Goal: Navigation & Orientation: Find specific page/section

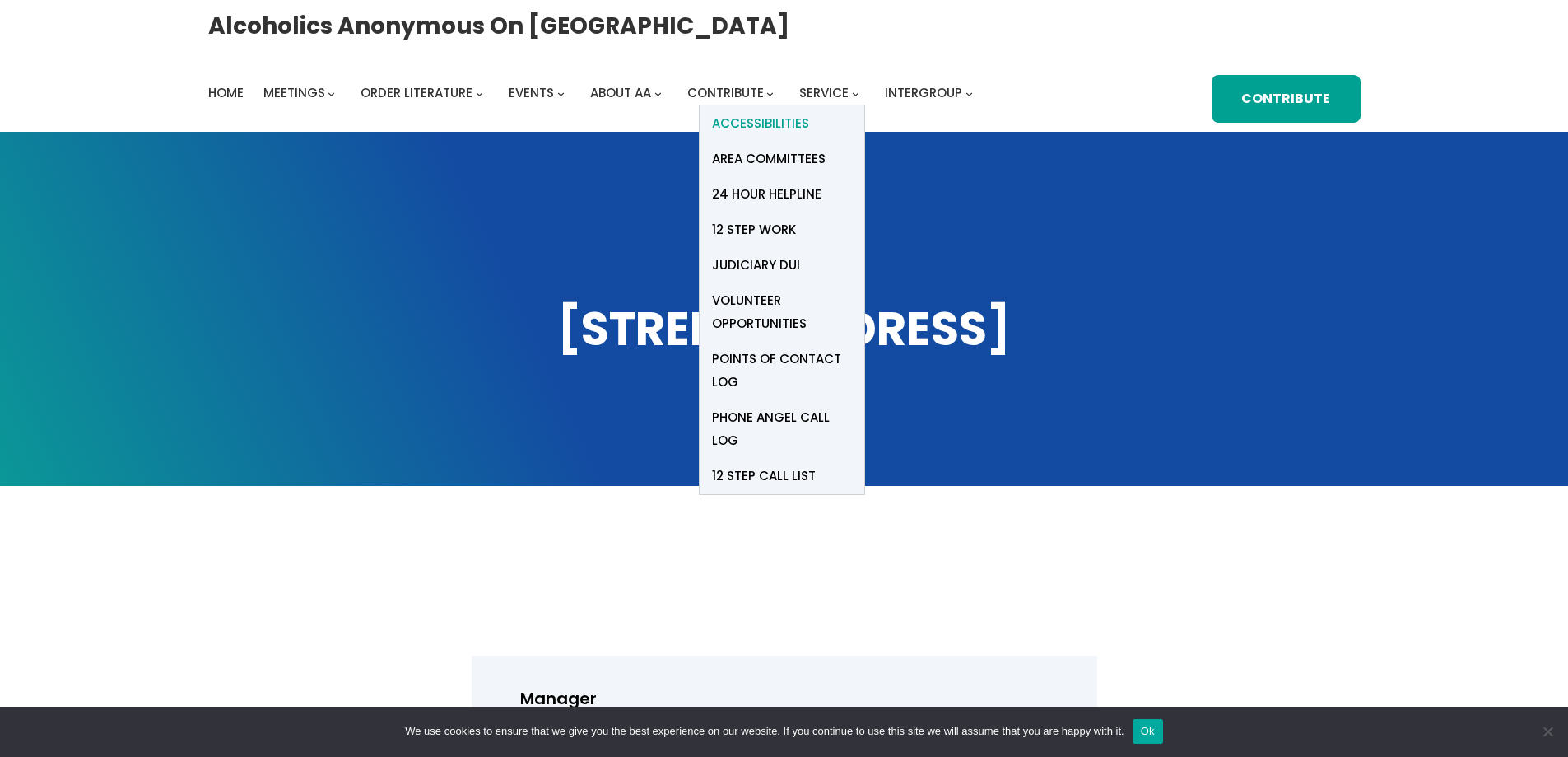
click at [769, 121] on span "Accessibilities" at bounding box center [760, 123] width 97 height 23
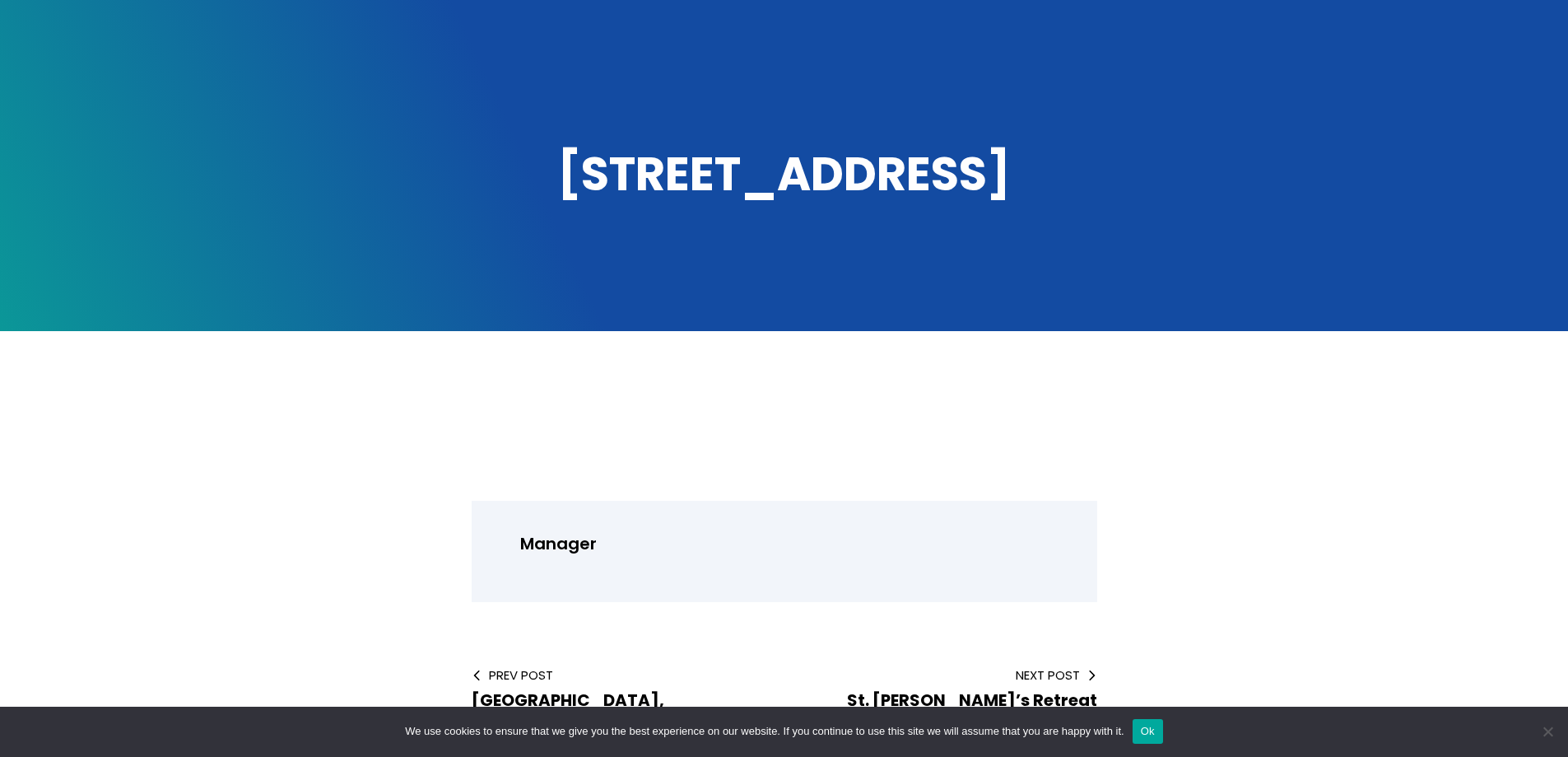
scroll to position [165, 0]
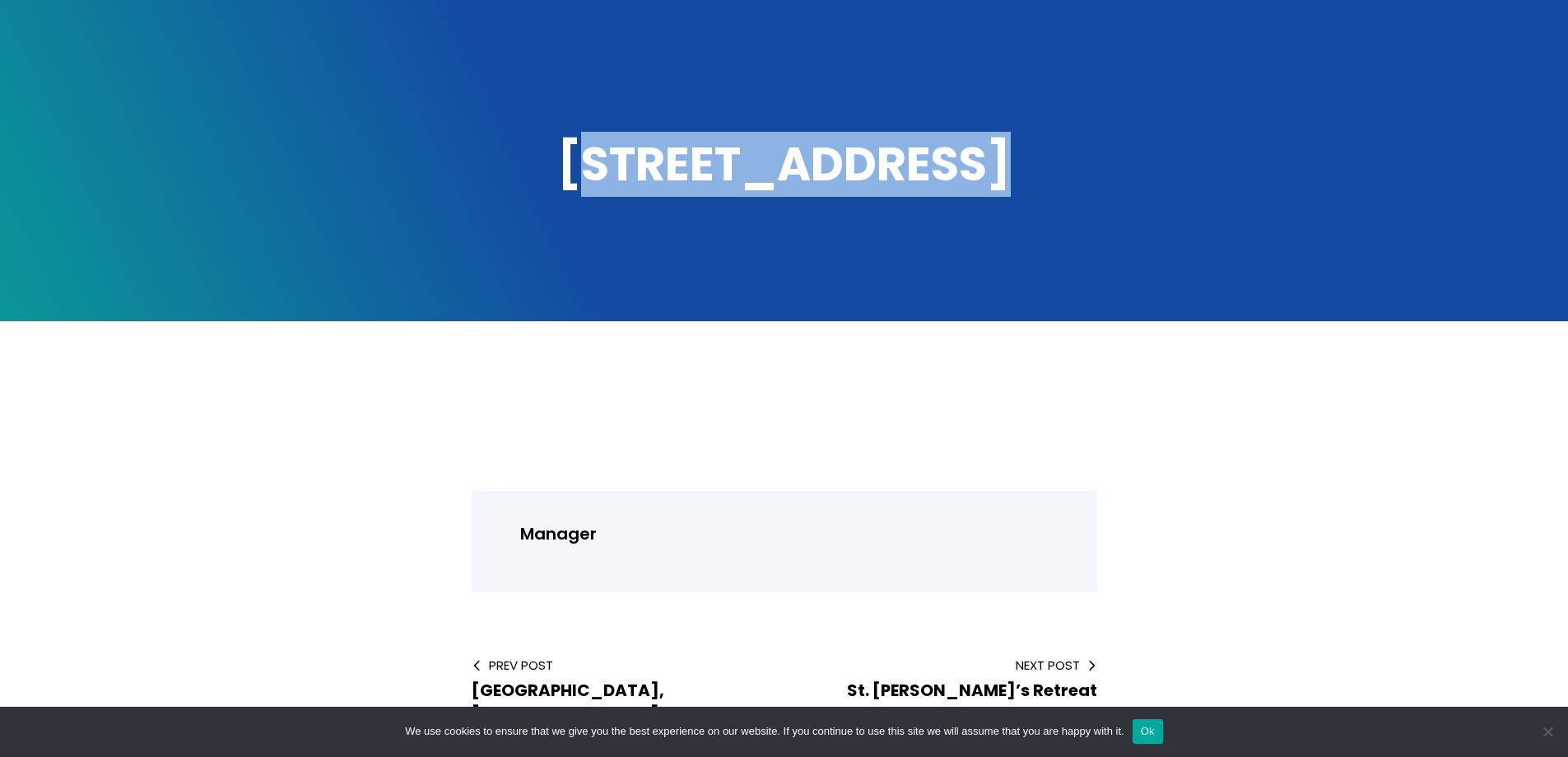
drag, startPoint x: 596, startPoint y: 170, endPoint x: 872, endPoint y: 175, distance: 276.0
click at [1002, 178] on h1 "702 Puuhale Road" at bounding box center [785, 165] width 1153 height 63
click at [598, 180] on h1 "702 Puuhale Road" at bounding box center [785, 165] width 1153 height 63
drag, startPoint x: 538, startPoint y: 166, endPoint x: 1000, endPoint y: 187, distance: 462.5
click at [1000, 187] on h1 "702 Puuhale Road" at bounding box center [785, 165] width 1153 height 63
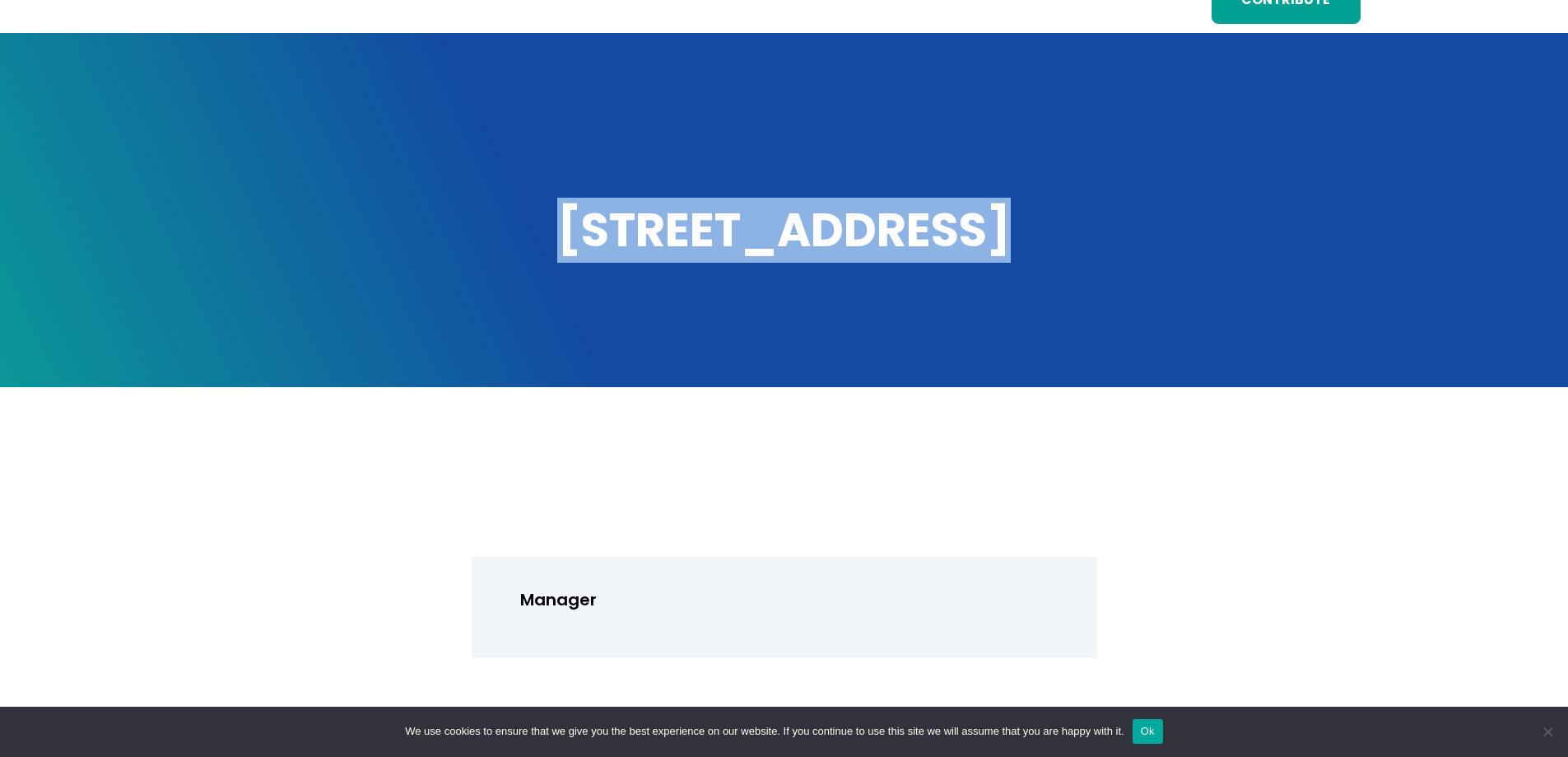
scroll to position [0, 0]
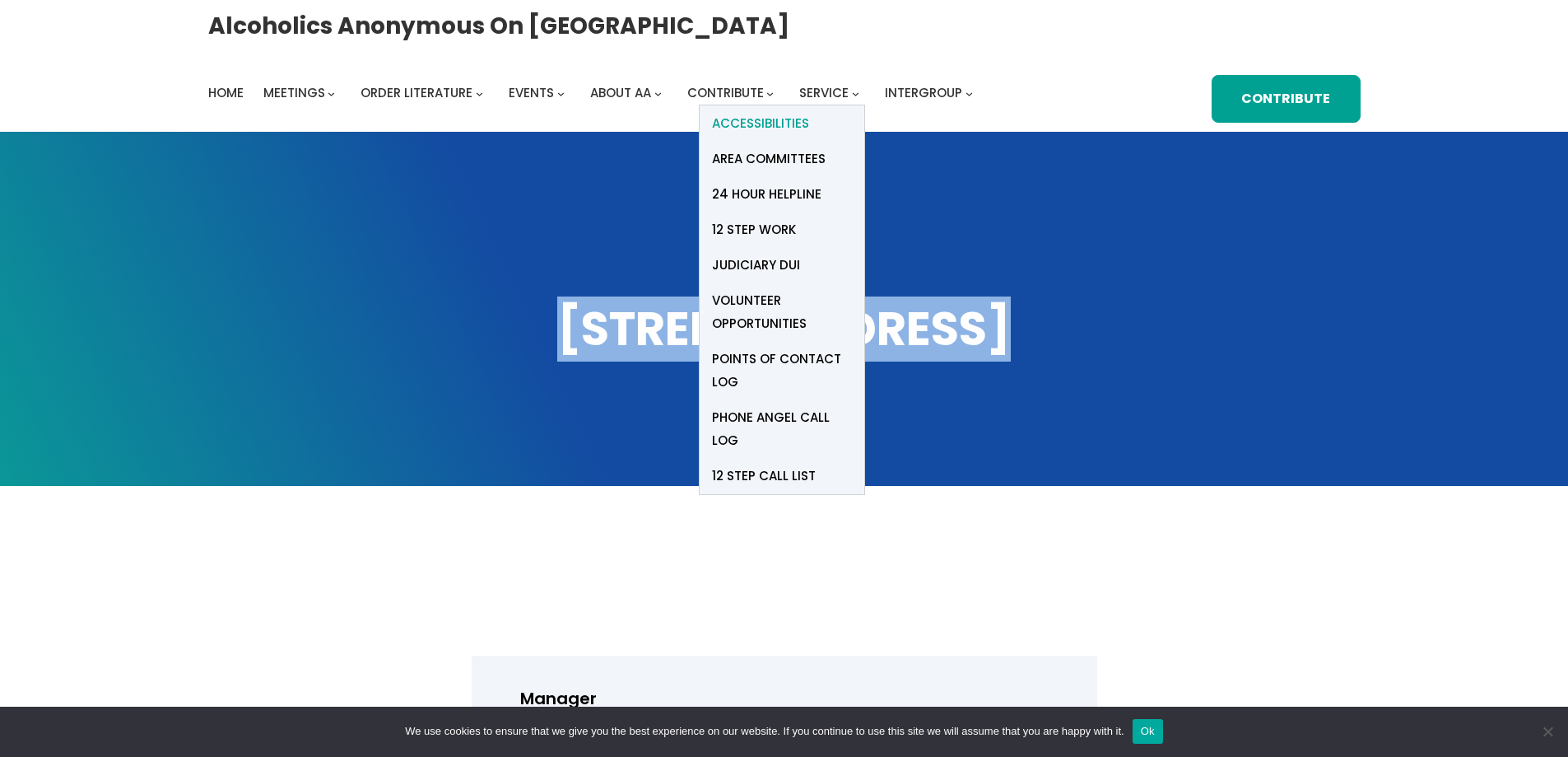
click at [794, 120] on span "Accessibilities" at bounding box center [760, 123] width 97 height 23
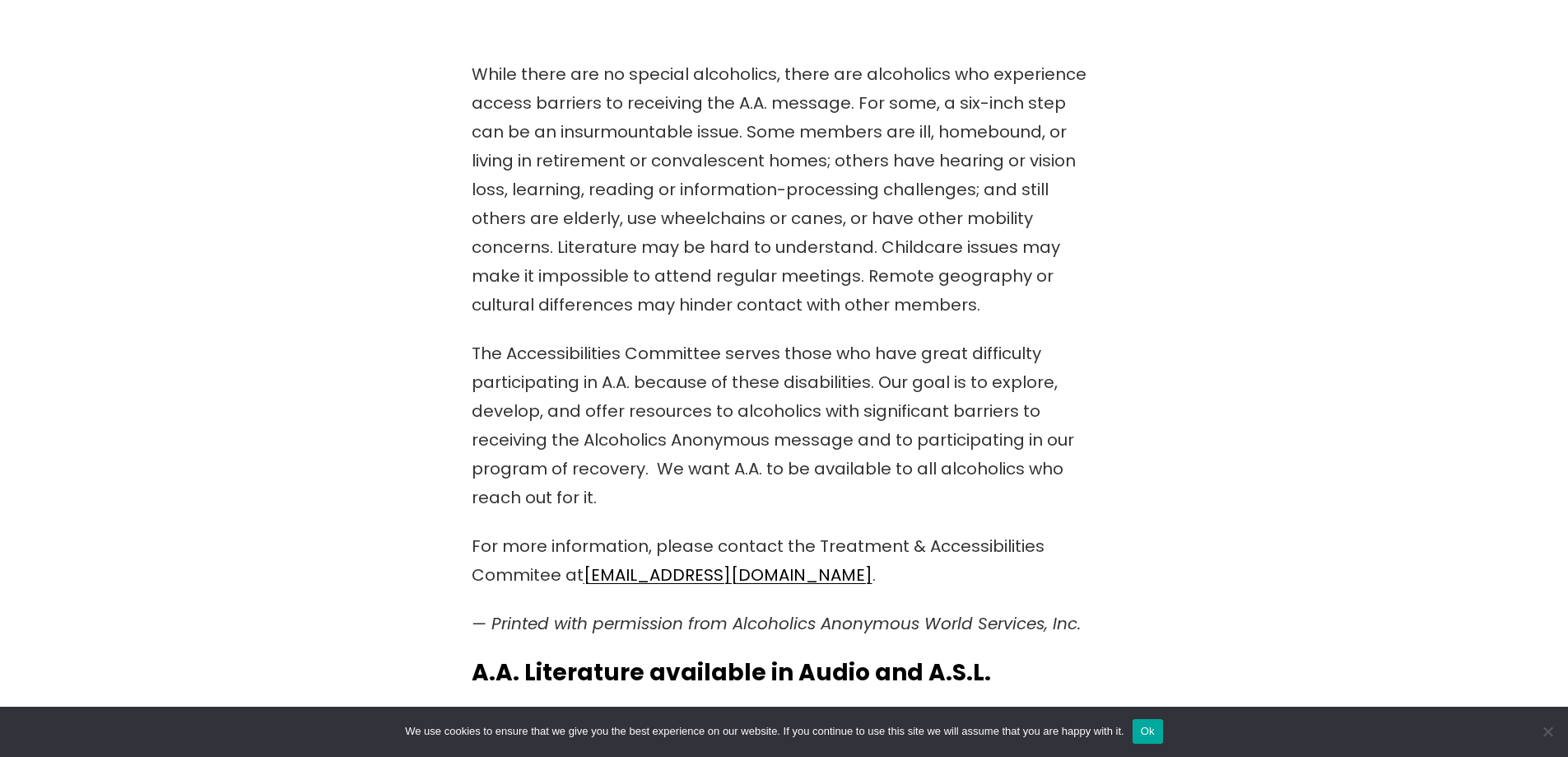
scroll to position [494, 0]
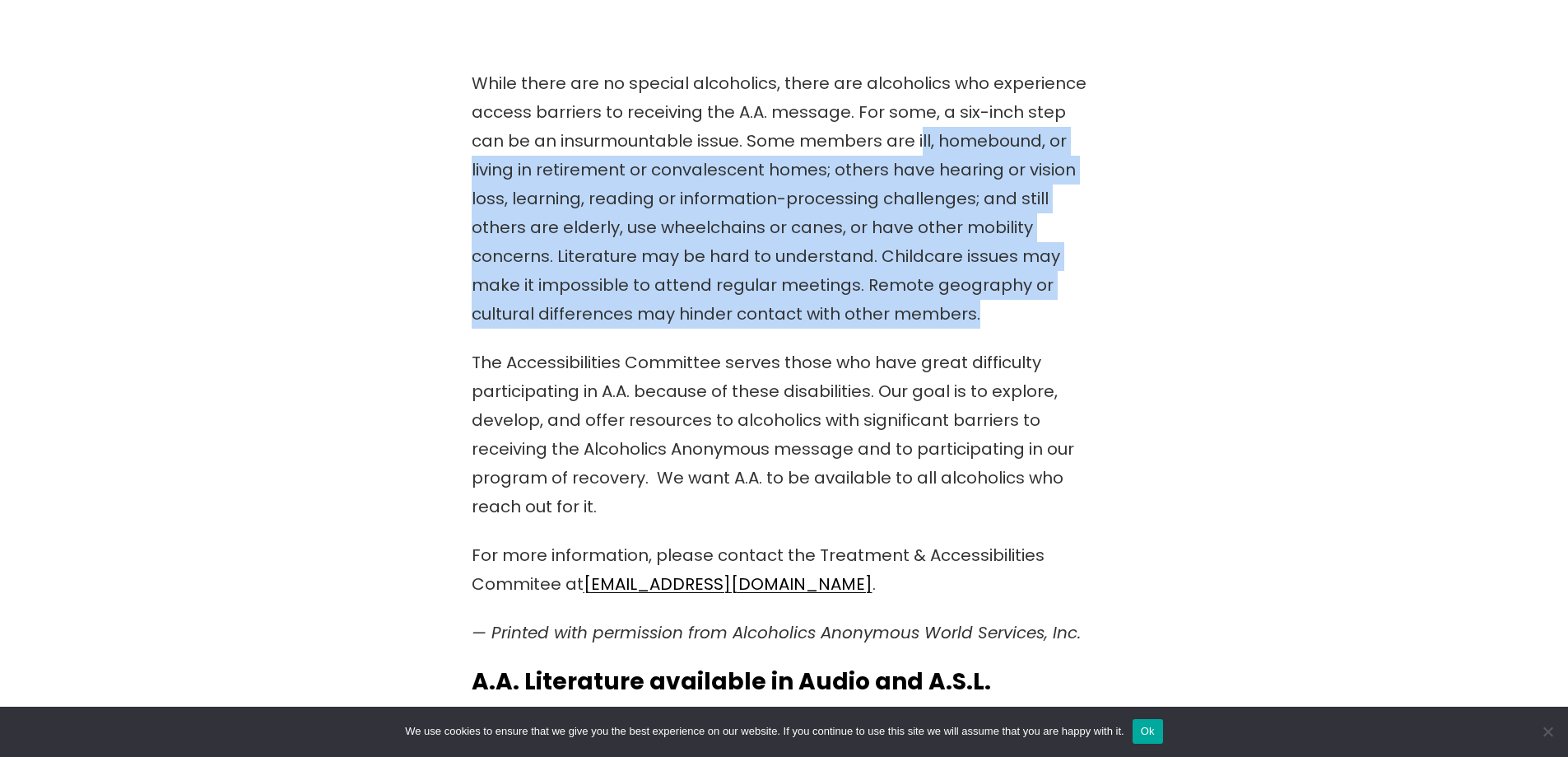
drag, startPoint x: 883, startPoint y: 141, endPoint x: 1050, endPoint y: 308, distance: 236.2
click at [1050, 308] on p "While there are no special alcoholics, there are alcoholics who experience acce…" at bounding box center [785, 199] width 626 height 260
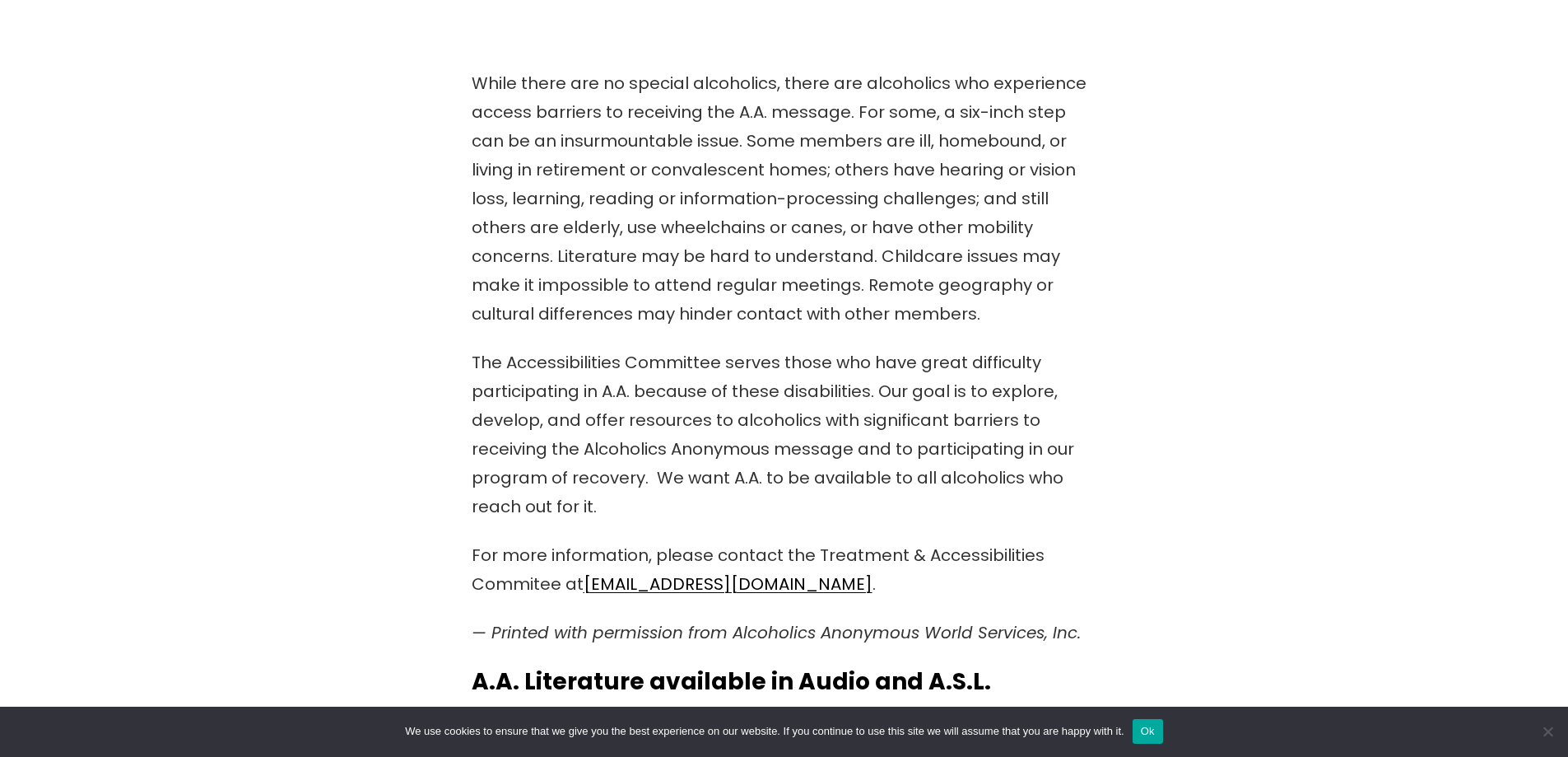
click at [1118, 455] on div "While there are no special alcoholics, there are alcoholics who experience acce…" at bounding box center [783, 431] width 1412 height 724
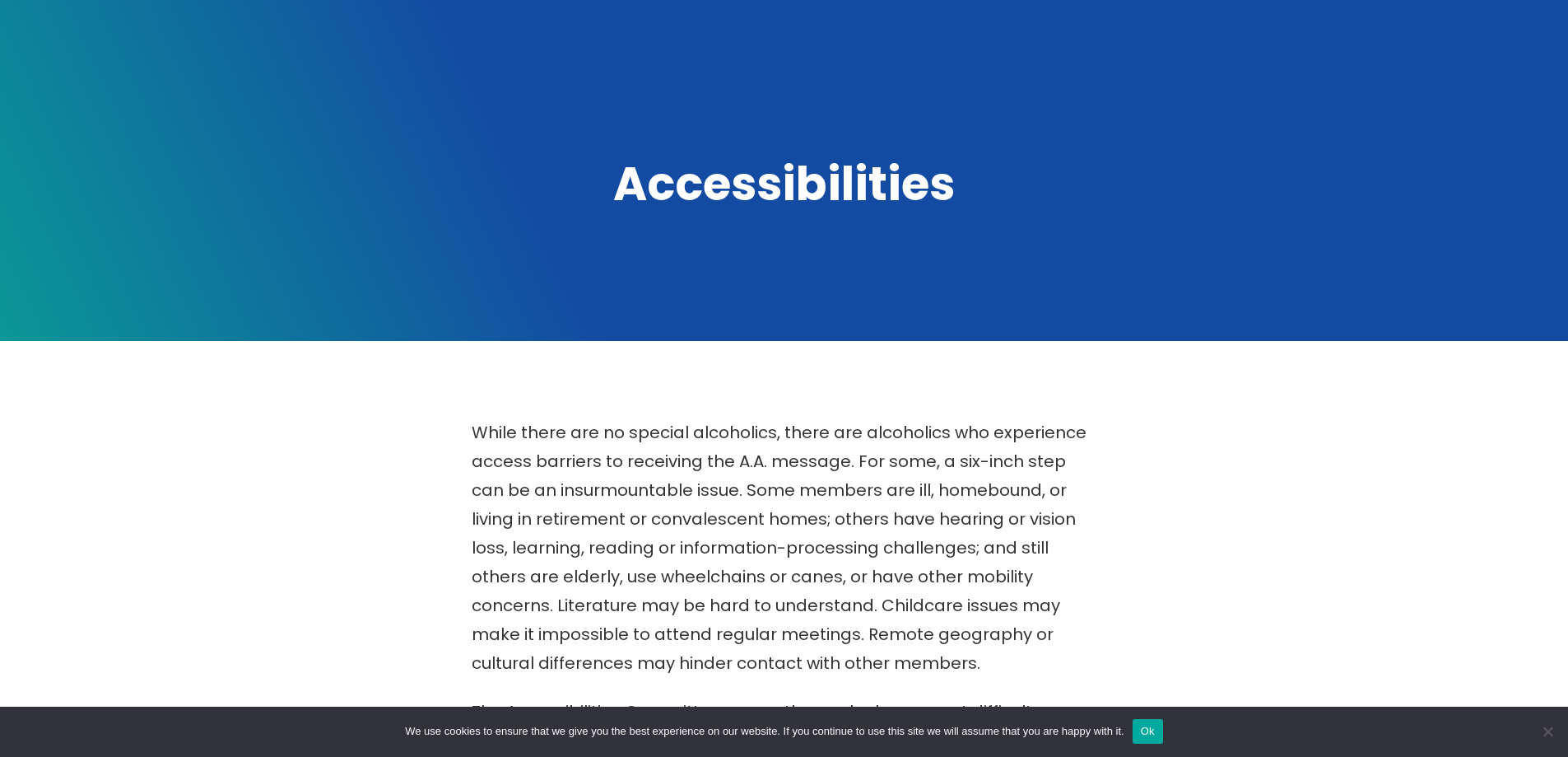
scroll to position [0, 0]
